Goal: Task Accomplishment & Management: Use online tool/utility

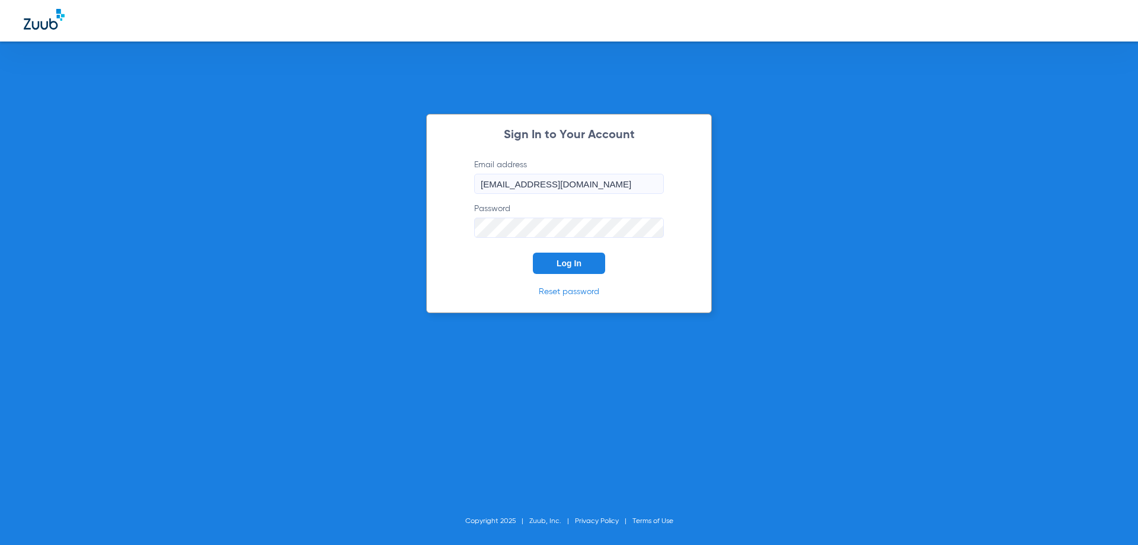
click at [566, 267] on span "Log In" at bounding box center [568, 262] width 25 height 9
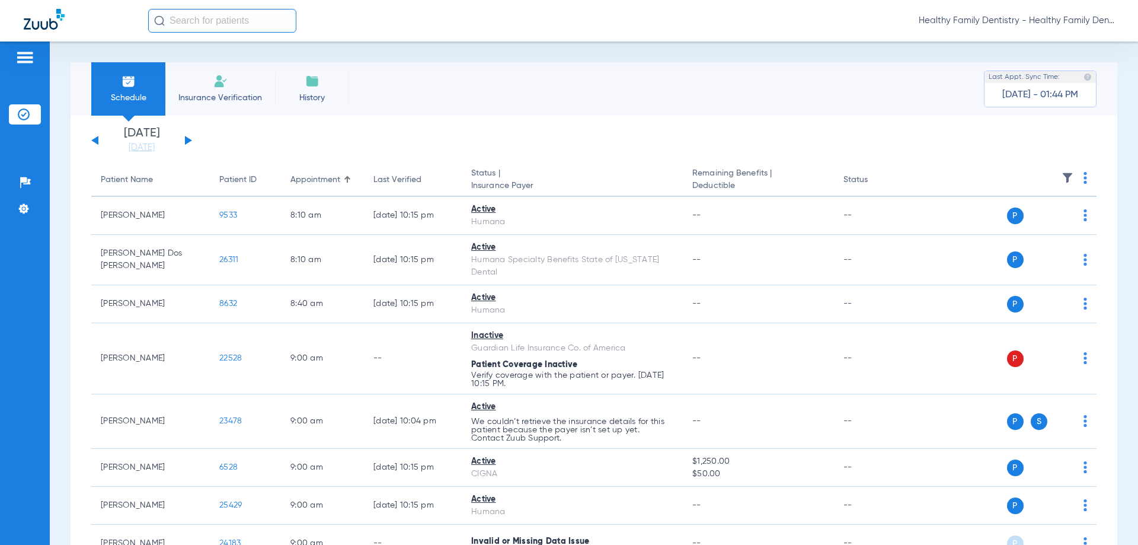
click at [25, 58] on img at bounding box center [24, 57] width 19 height 14
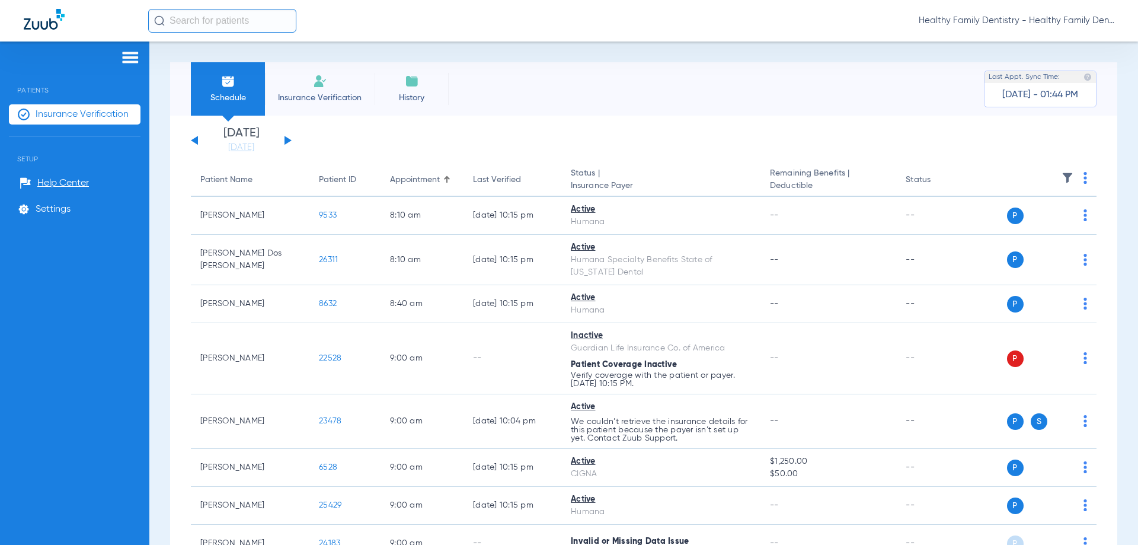
click at [105, 116] on span "Insurance Verification" at bounding box center [82, 114] width 93 height 12
click at [286, 140] on button at bounding box center [287, 140] width 7 height 9
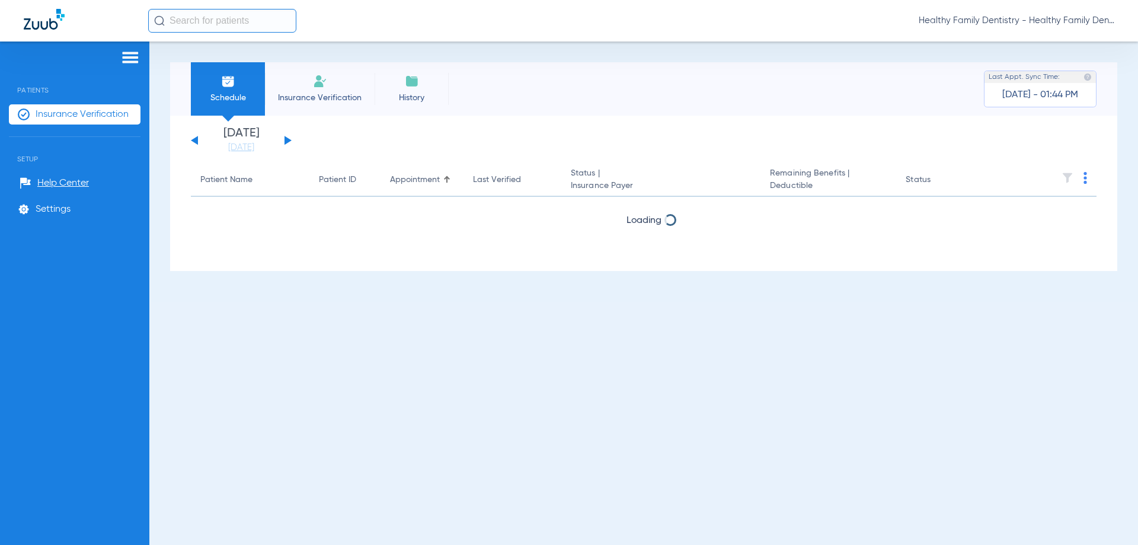
click at [286, 140] on button at bounding box center [287, 140] width 7 height 9
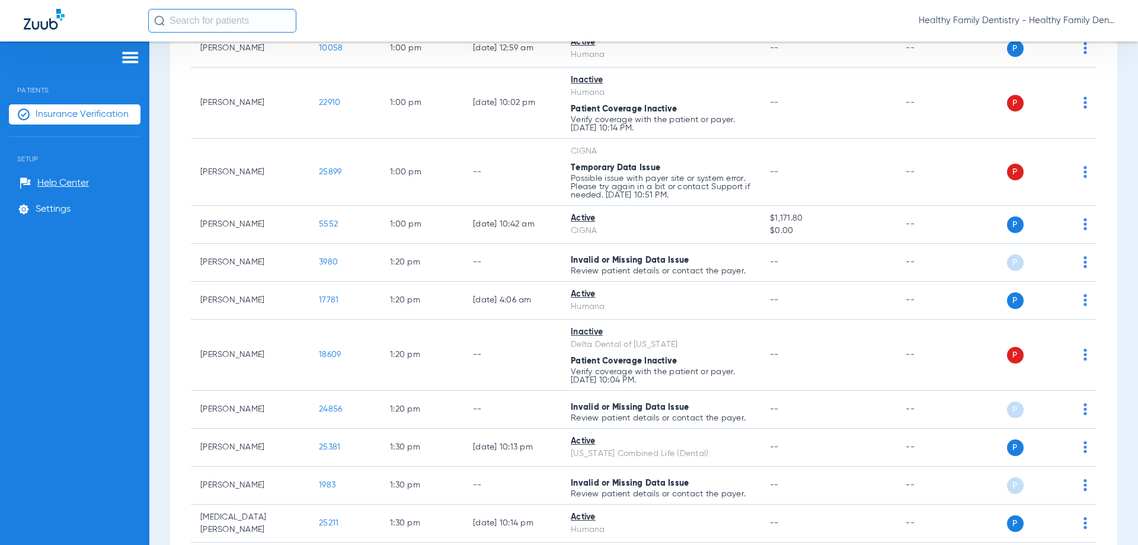
scroll to position [2178, 0]
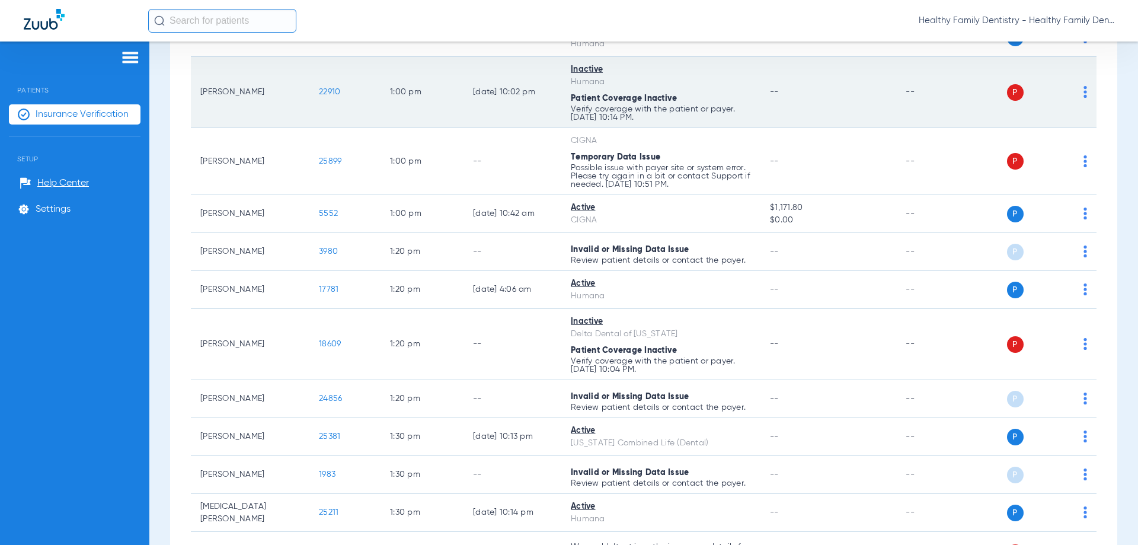
click at [329, 88] on span "22910" at bounding box center [329, 92] width 21 height 8
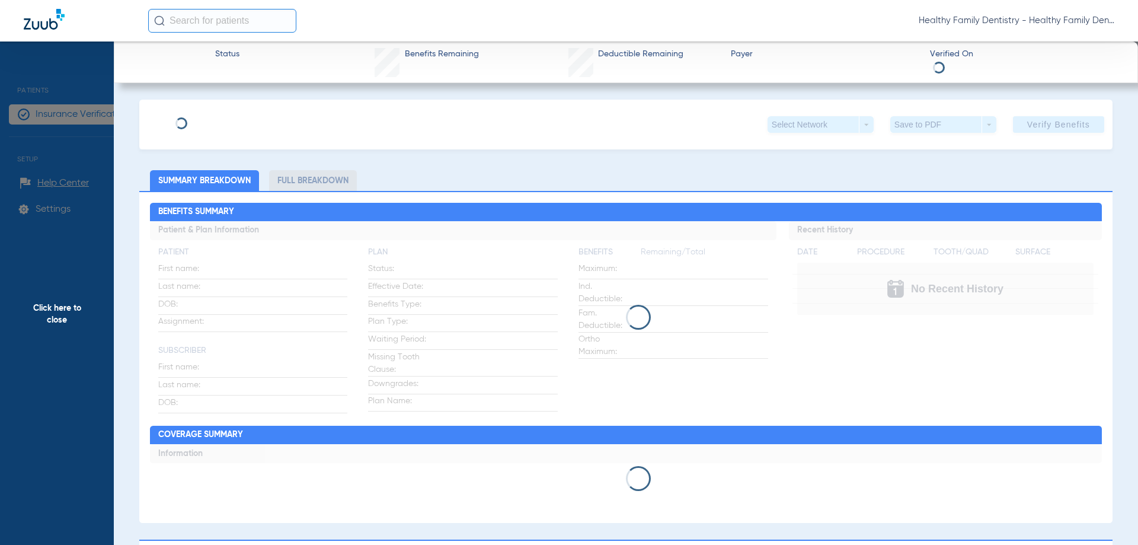
type input "[GEOGRAPHIC_DATA]"
type input "[PERSON_NAME]"
type input "[DATE]"
type input "123073530"
type input "675717"
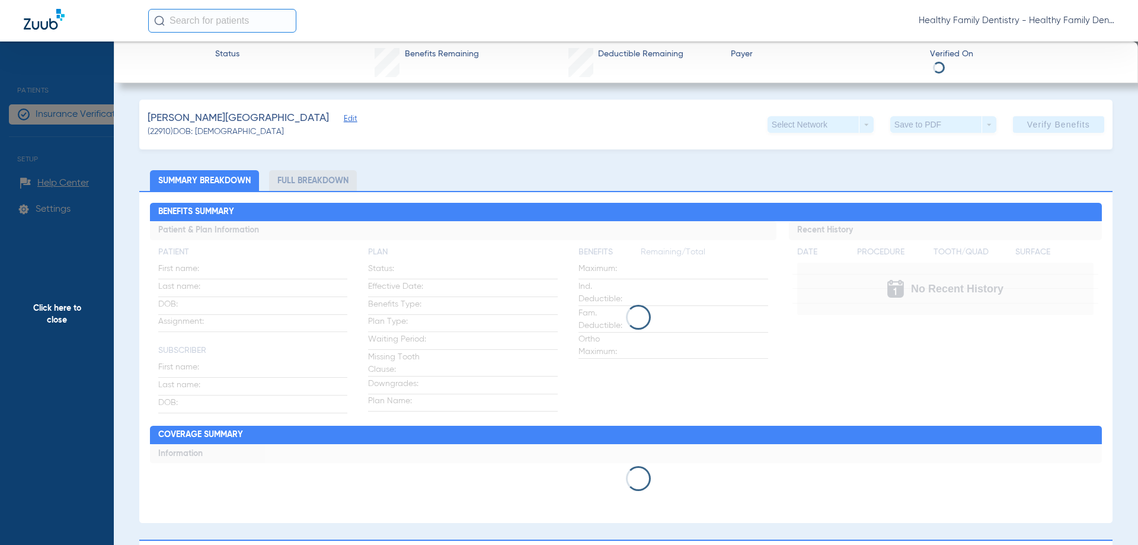
click at [344, 121] on span "Edit" at bounding box center [349, 119] width 11 height 11
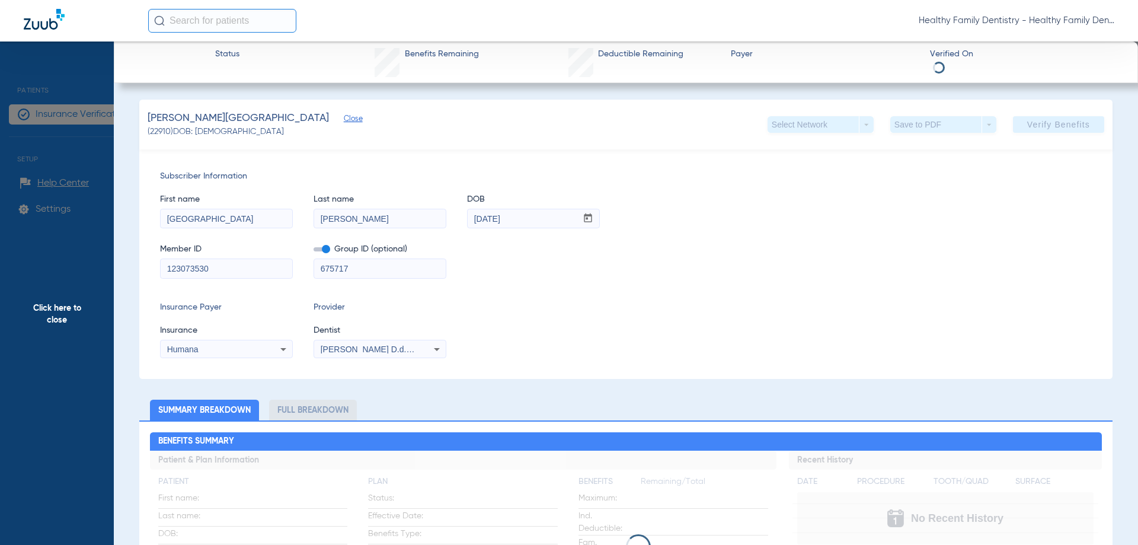
drag, startPoint x: 167, startPoint y: 266, endPoint x: 238, endPoint y: 269, distance: 71.2
click at [238, 269] on div "Subscriber Information First name [PERSON_NAME] Last name [PERSON_NAME] DOB mm …" at bounding box center [626, 224] width 932 height 108
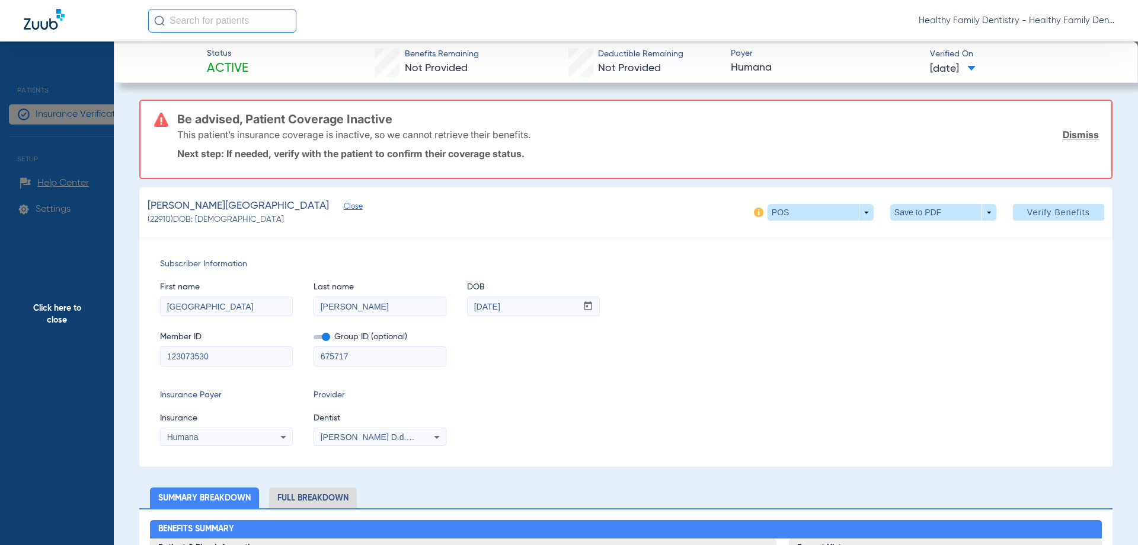
drag, startPoint x: 220, startPoint y: 258, endPoint x: 266, endPoint y: 360, distance: 111.4
click at [529, 396] on div "Insurance Payer Insurance Humana Provider Dentist [PERSON_NAME] D.d.s. 17606012…" at bounding box center [626, 417] width 932 height 57
drag, startPoint x: 166, startPoint y: 357, endPoint x: 232, endPoint y: 360, distance: 66.5
click at [232, 360] on input "123073530" at bounding box center [227, 356] width 132 height 19
click at [73, 309] on span "Click here to close" at bounding box center [57, 313] width 114 height 545
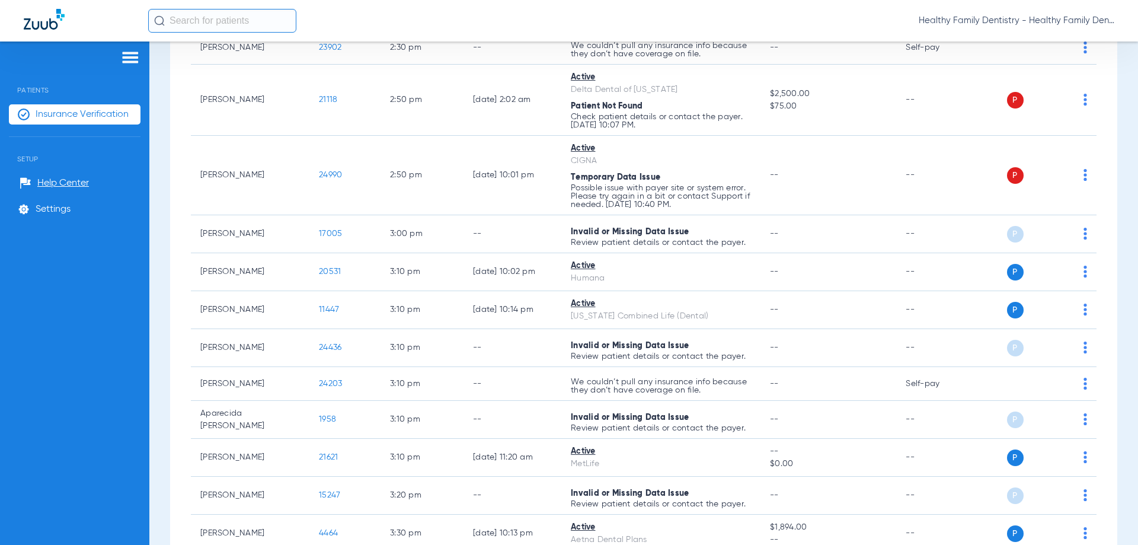
scroll to position [3123, 0]
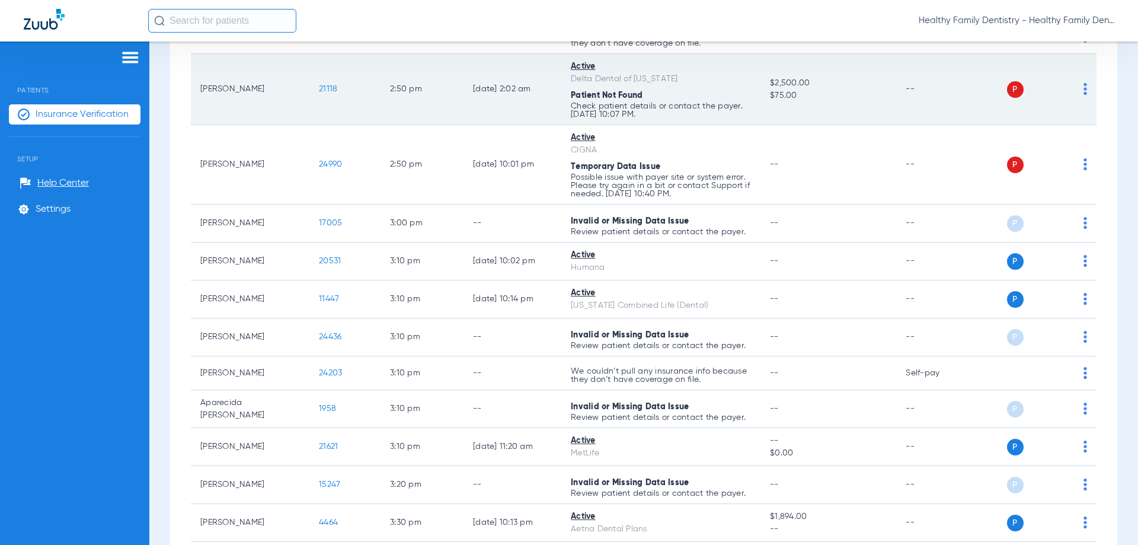
click at [326, 85] on span "21118" at bounding box center [328, 89] width 18 height 8
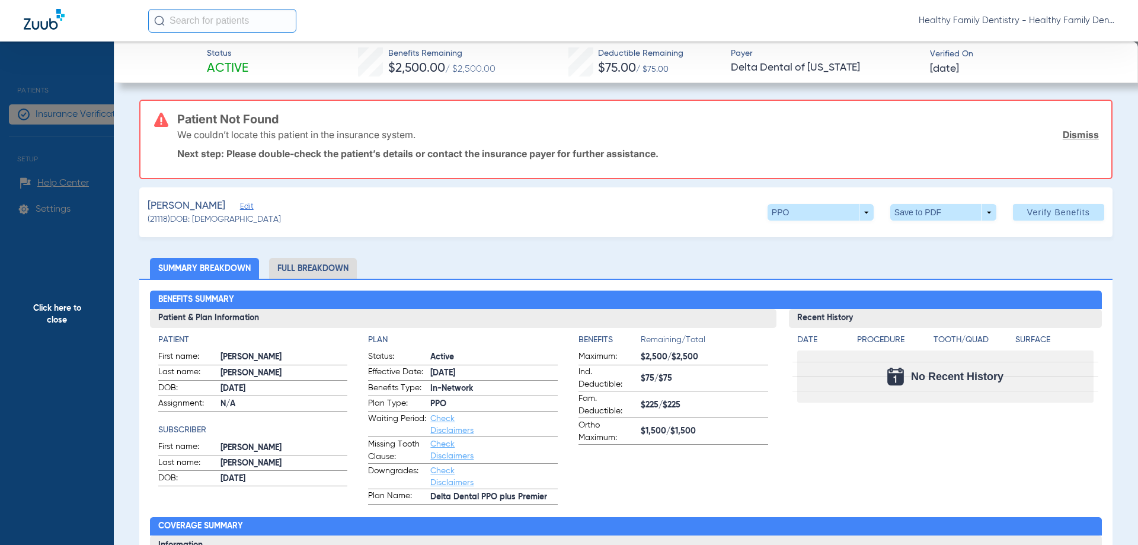
click at [245, 206] on span "Edit" at bounding box center [245, 207] width 11 height 11
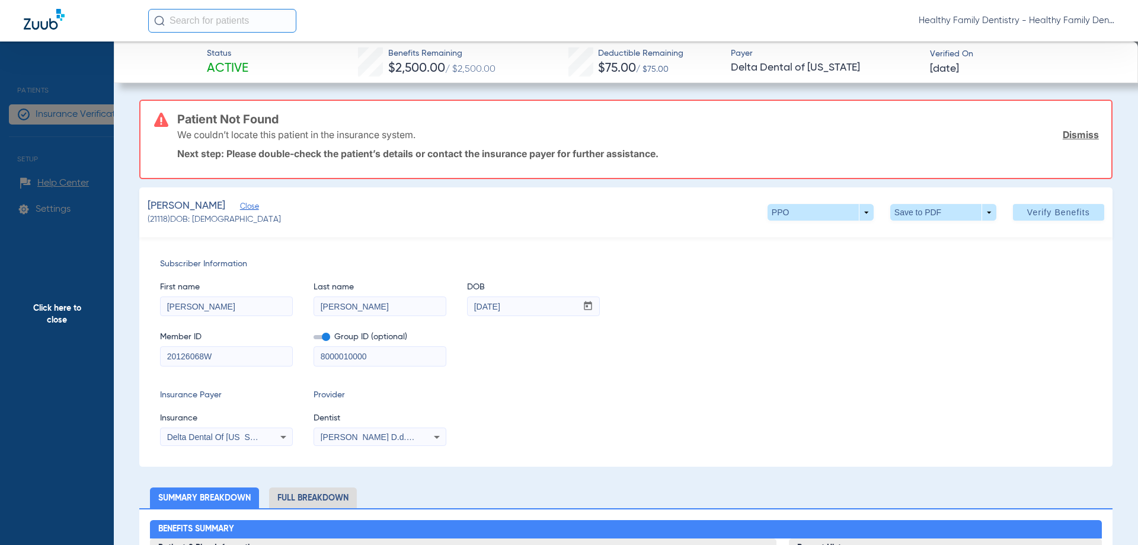
drag, startPoint x: 164, startPoint y: 358, endPoint x: 218, endPoint y: 359, distance: 54.5
click at [218, 359] on input "20126068W" at bounding box center [227, 356] width 132 height 19
click at [78, 313] on span "Click here to close" at bounding box center [57, 313] width 114 height 545
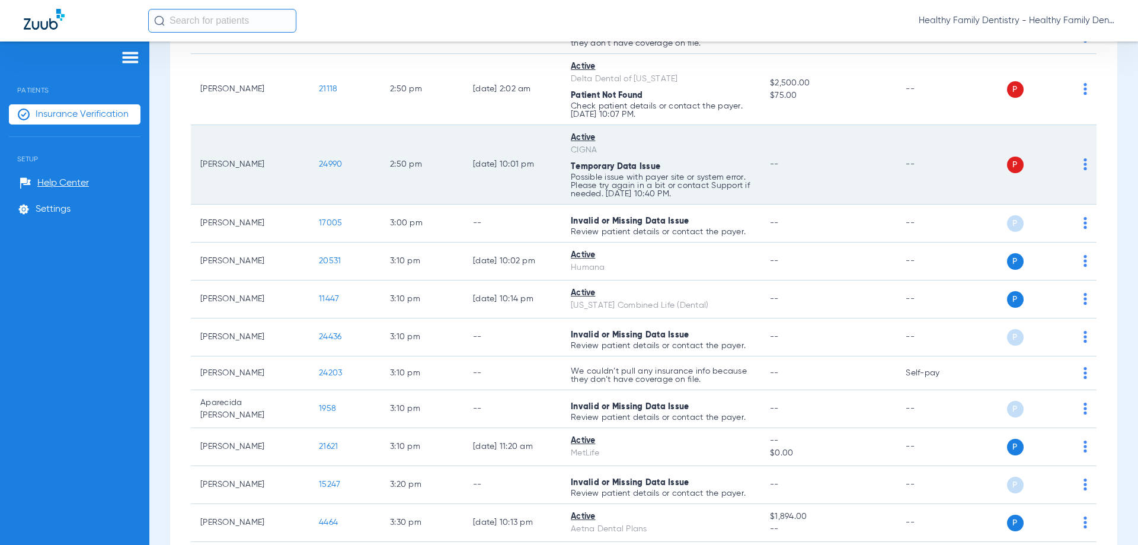
click at [331, 160] on span "24990" at bounding box center [330, 164] width 23 height 8
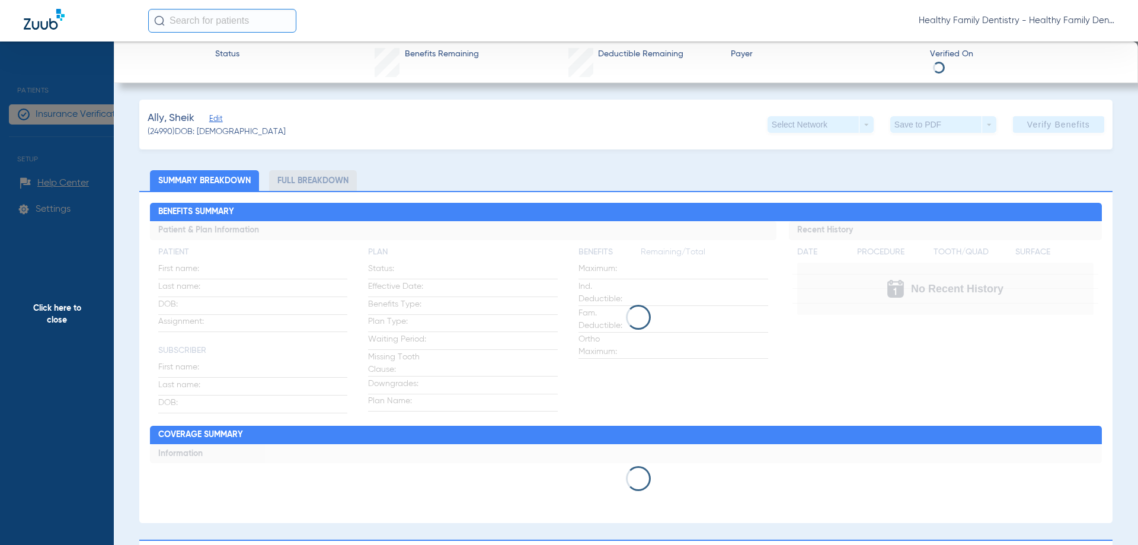
click at [216, 120] on span "Edit" at bounding box center [214, 119] width 11 height 11
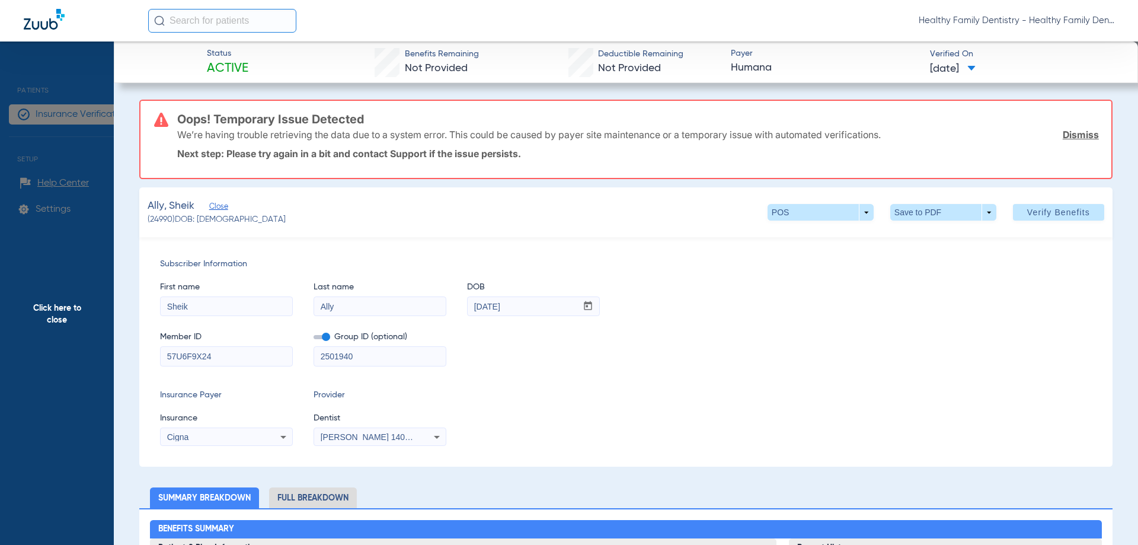
drag, startPoint x: 164, startPoint y: 357, endPoint x: 243, endPoint y: 357, distance: 78.8
click at [243, 357] on input "57U6F9X24" at bounding box center [227, 356] width 132 height 19
click at [62, 311] on span "Click here to close" at bounding box center [57, 313] width 114 height 545
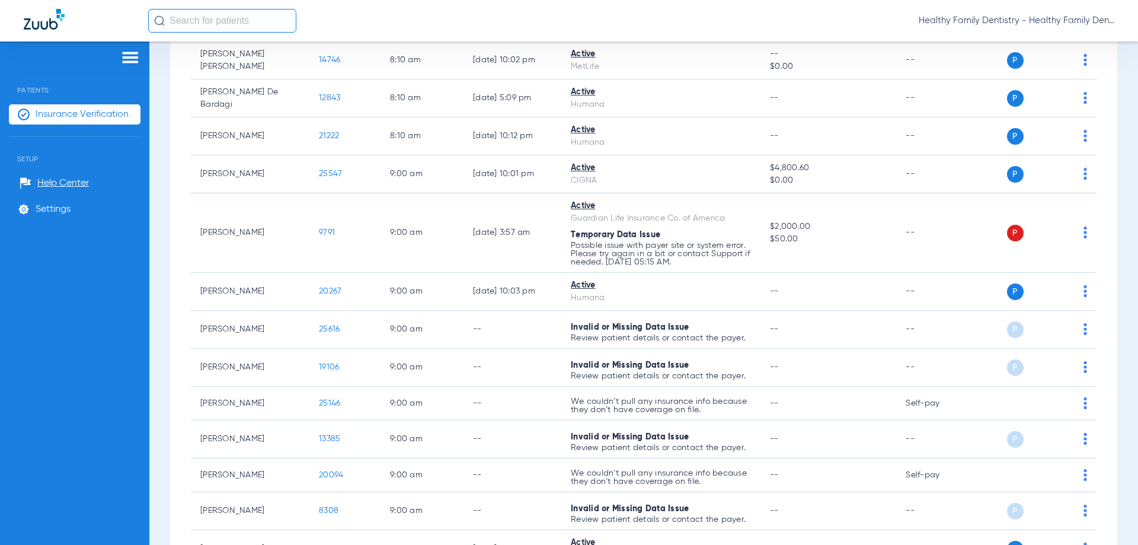
scroll to position [0, 0]
